Goal: Task Accomplishment & Management: Use online tool/utility

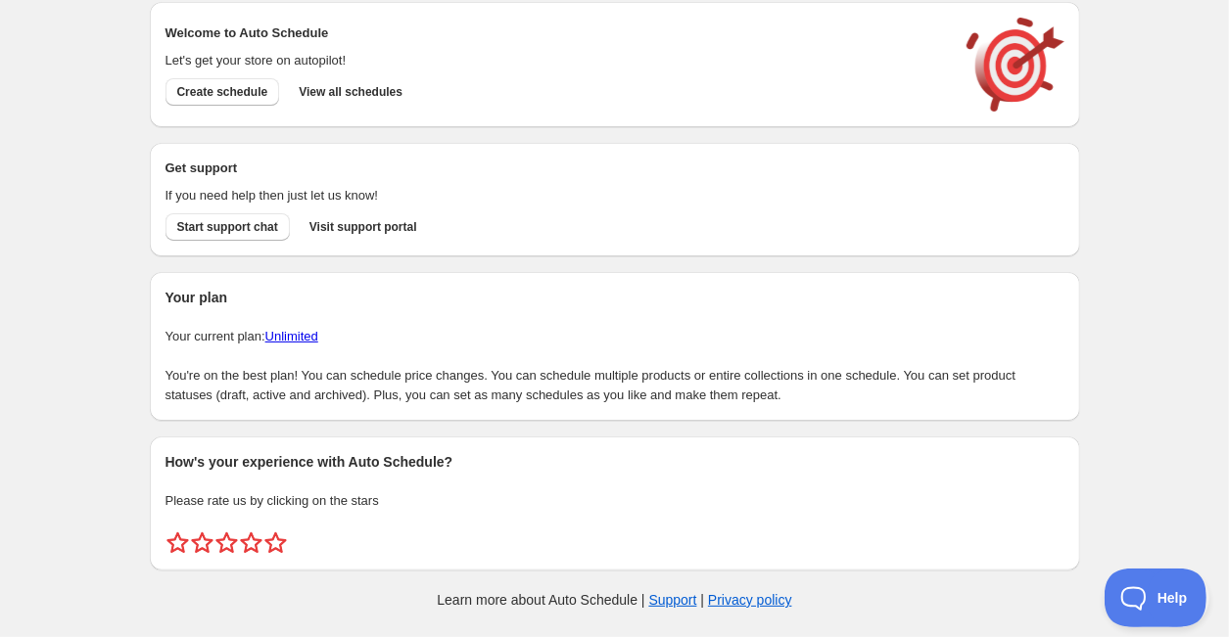
scroll to position [17, 0]
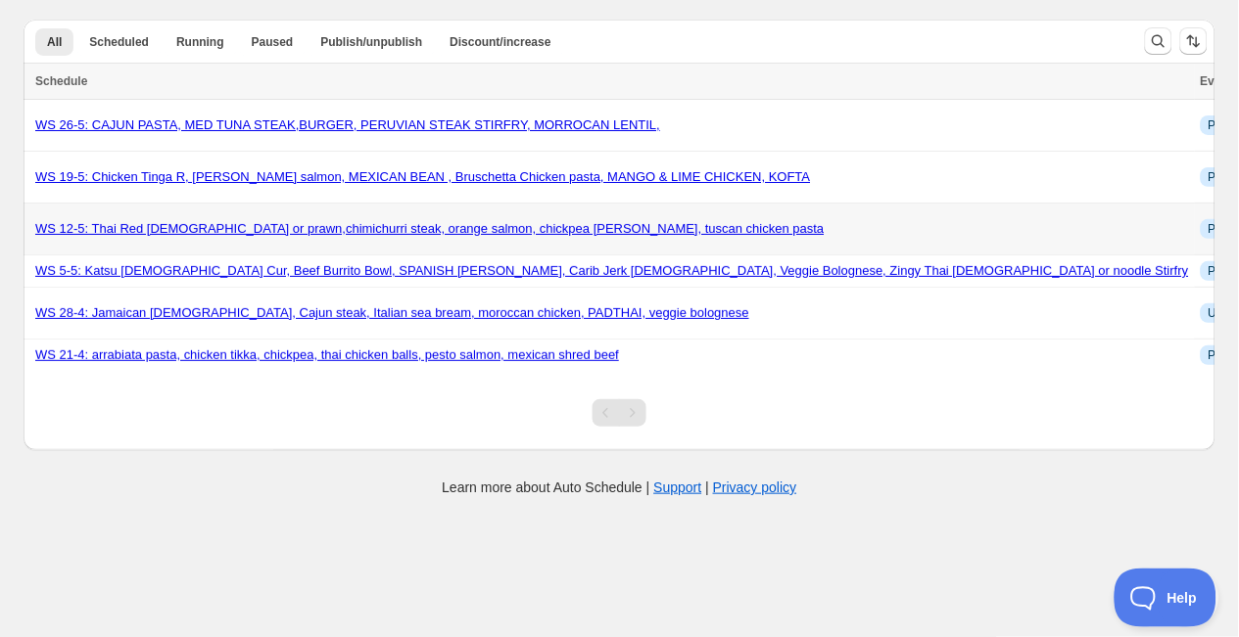
click at [312, 232] on link "WS 12-5: Thai Red [DEMOGRAPHIC_DATA] or prawn,chimichurri steak, orange salmon,…" at bounding box center [429, 228] width 789 height 15
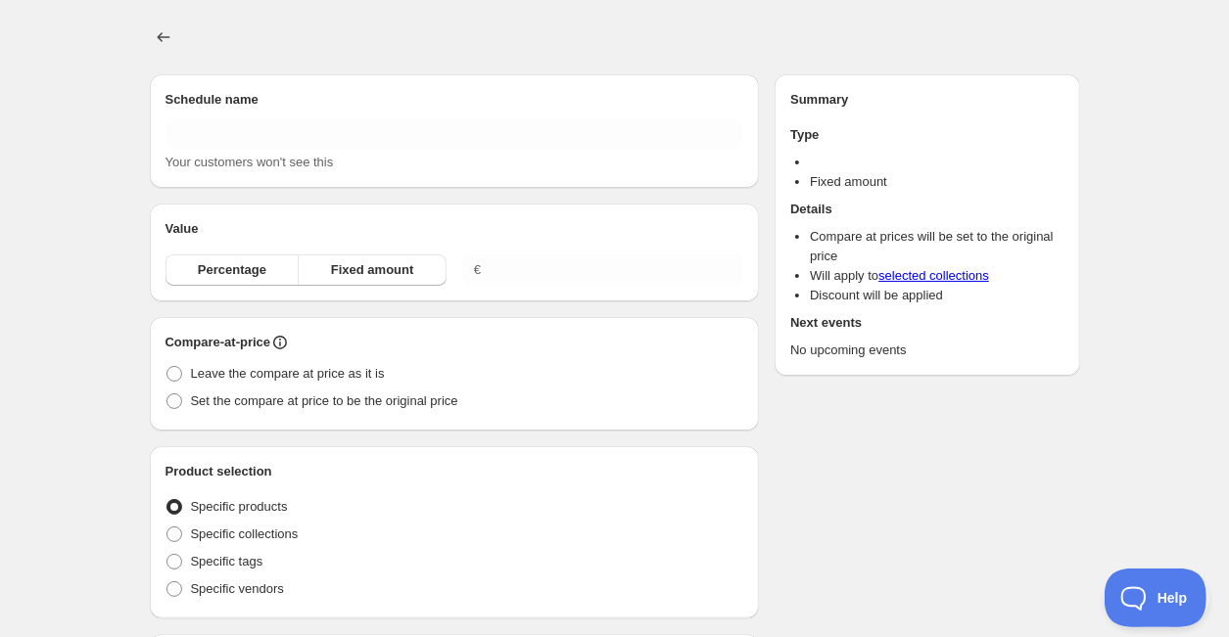
type input "WS 12-5: Thai Red [DEMOGRAPHIC_DATA] or prawn,chimichurri steak, orange salmon,…"
radio input "true"
checkbox input "true"
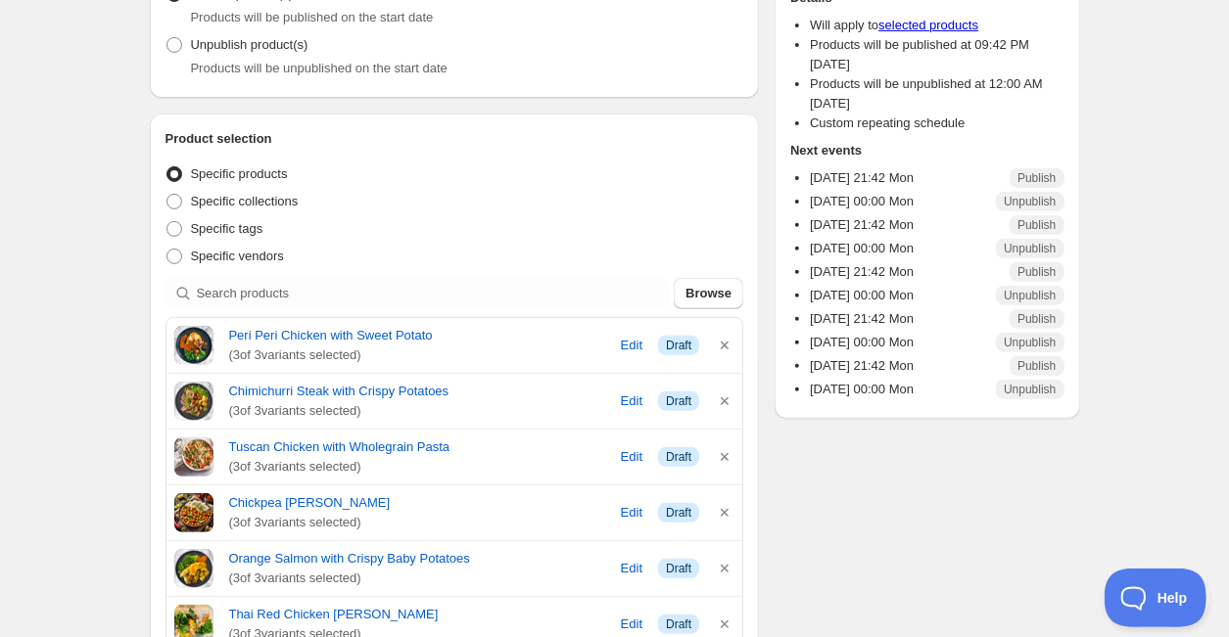
scroll to position [345, 0]
